Goal: Task Accomplishment & Management: Complete application form

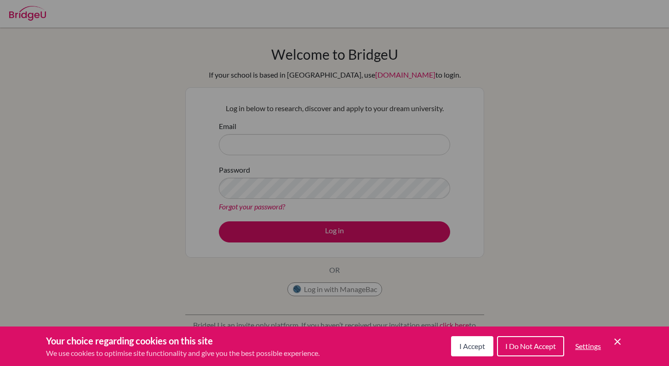
click at [476, 347] on span "I Accept" at bounding box center [472, 346] width 26 height 9
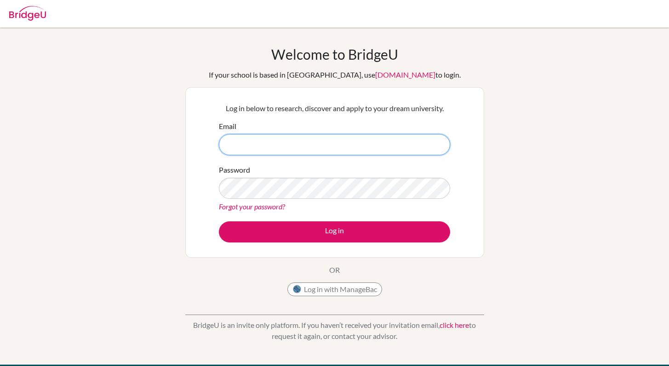
click at [279, 148] on input "Email" at bounding box center [334, 144] width 231 height 21
type input "[EMAIL_ADDRESS][DOMAIN_NAME]"
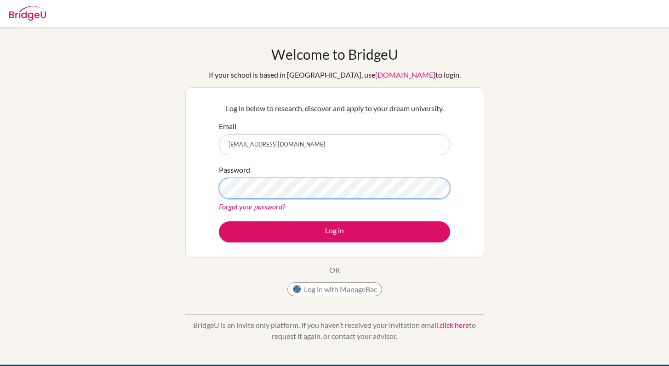
click at [219, 222] on button "Log in" at bounding box center [334, 232] width 231 height 21
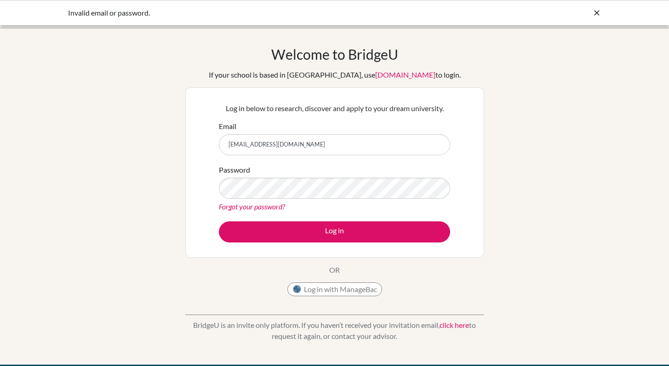
type input "[EMAIL_ADDRESS][DOMAIN_NAME]"
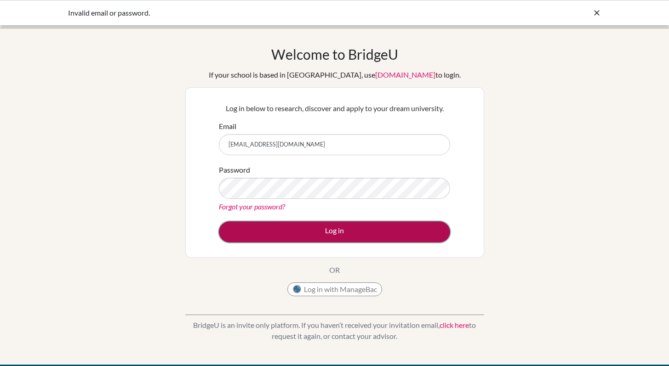
click at [323, 233] on button "Log in" at bounding box center [334, 232] width 231 height 21
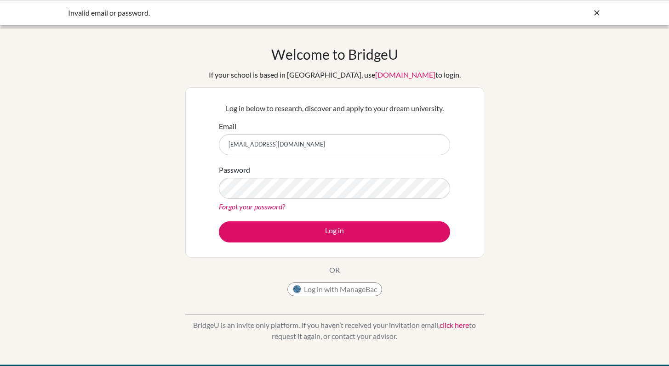
click at [266, 145] on input "[EMAIL_ADDRESS][DOMAIN_NAME]" at bounding box center [334, 144] width 231 height 21
type input "[EMAIL_ADDRESS][DOMAIN_NAME]"
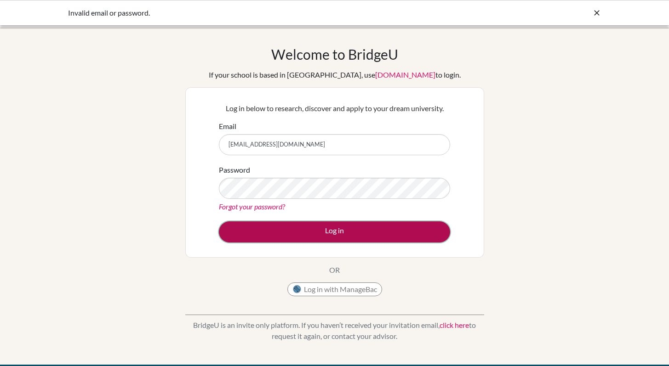
click at [383, 233] on button "Log in" at bounding box center [334, 232] width 231 height 21
